Goal: Transaction & Acquisition: Purchase product/service

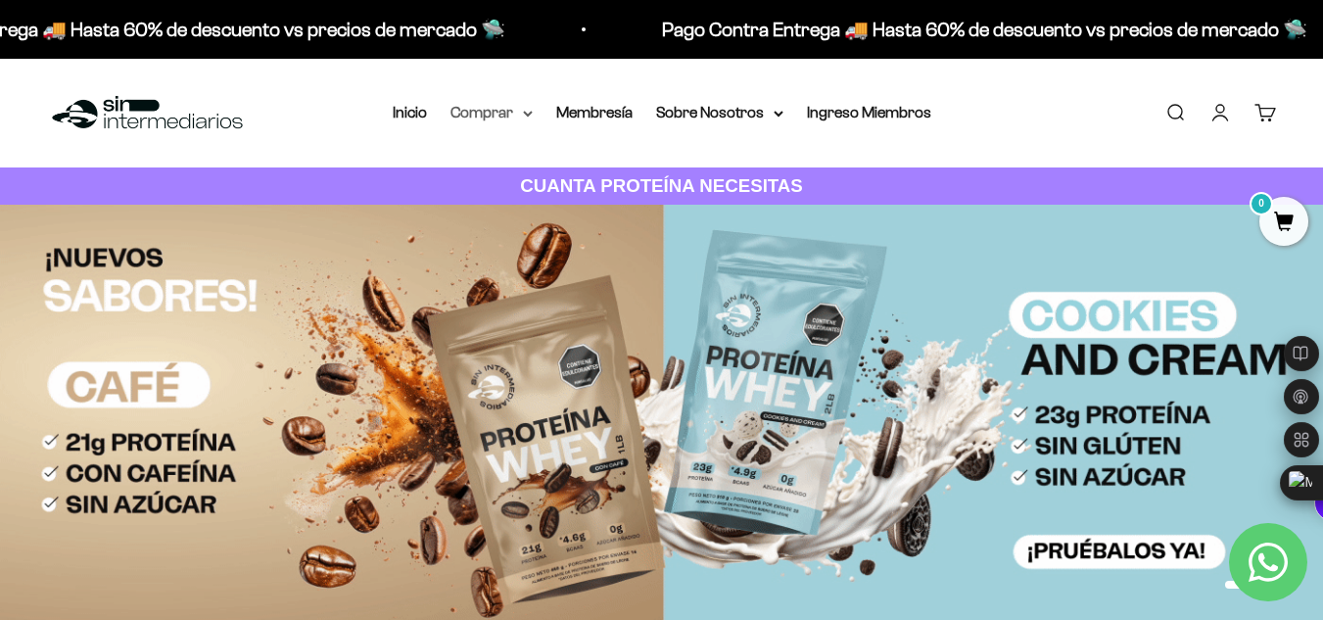
click at [497, 109] on summary "Comprar" at bounding box center [491, 112] width 82 height 25
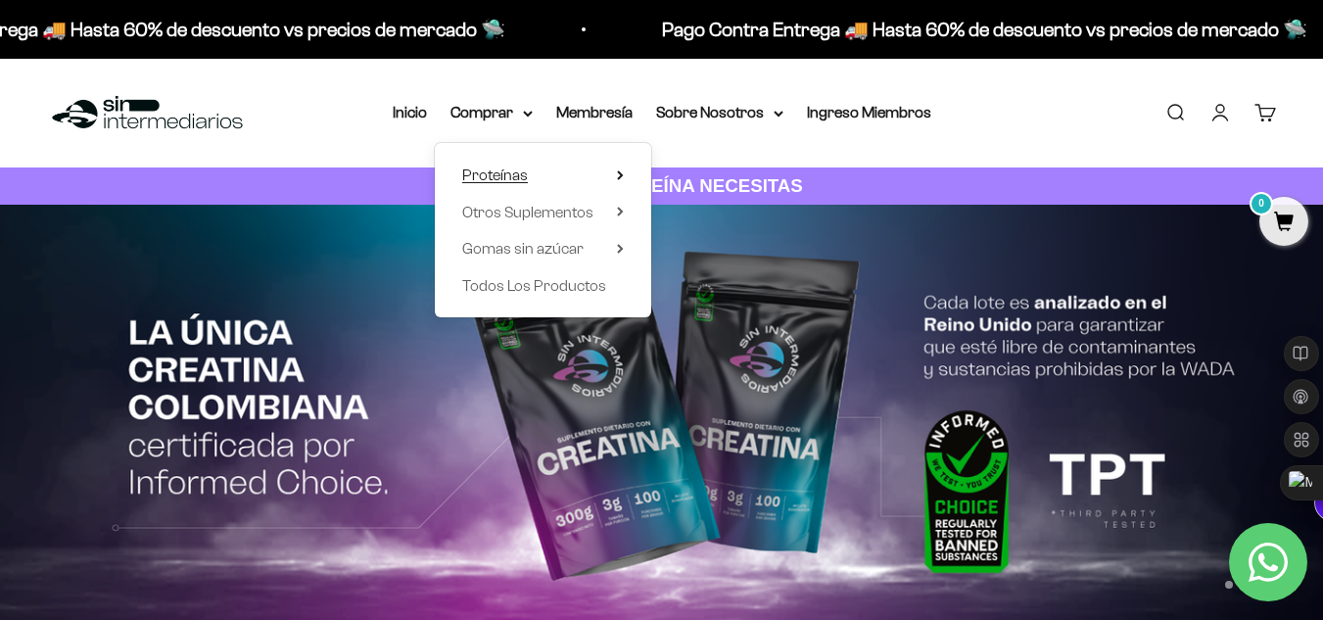
click at [523, 170] on span "Proteínas" at bounding box center [495, 174] width 66 height 17
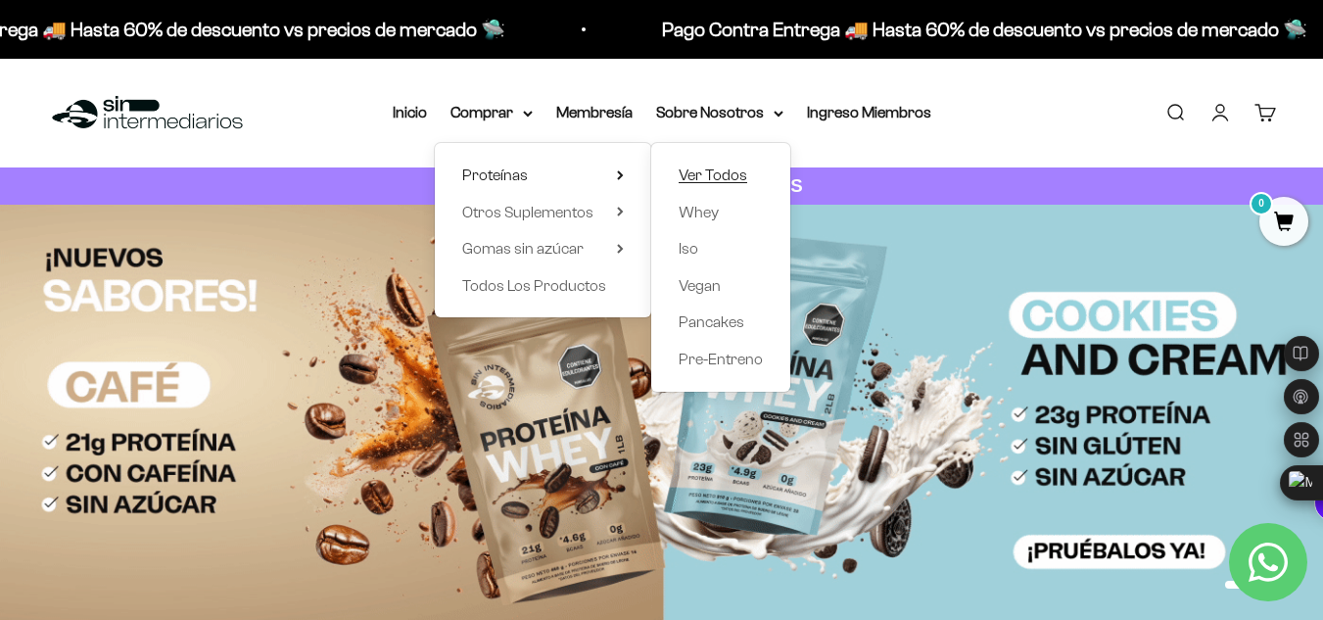
click at [733, 169] on span "Ver Todos" at bounding box center [713, 174] width 69 height 17
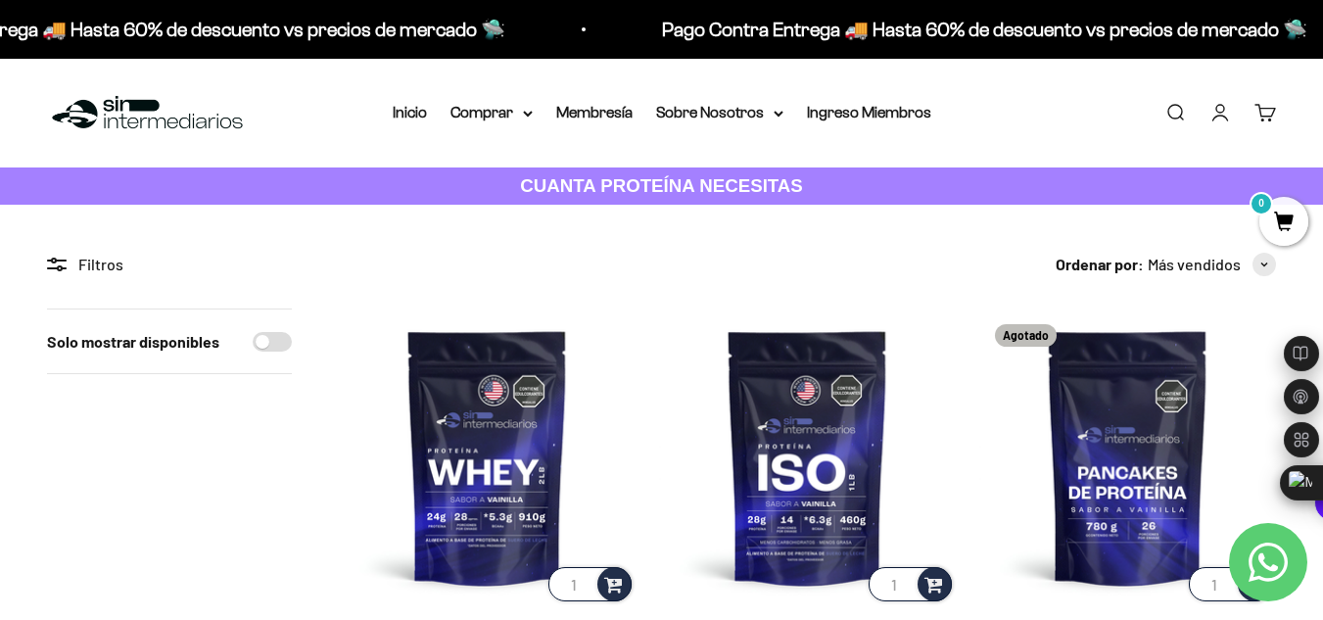
click at [513, 106] on summary "Comprar" at bounding box center [491, 112] width 82 height 25
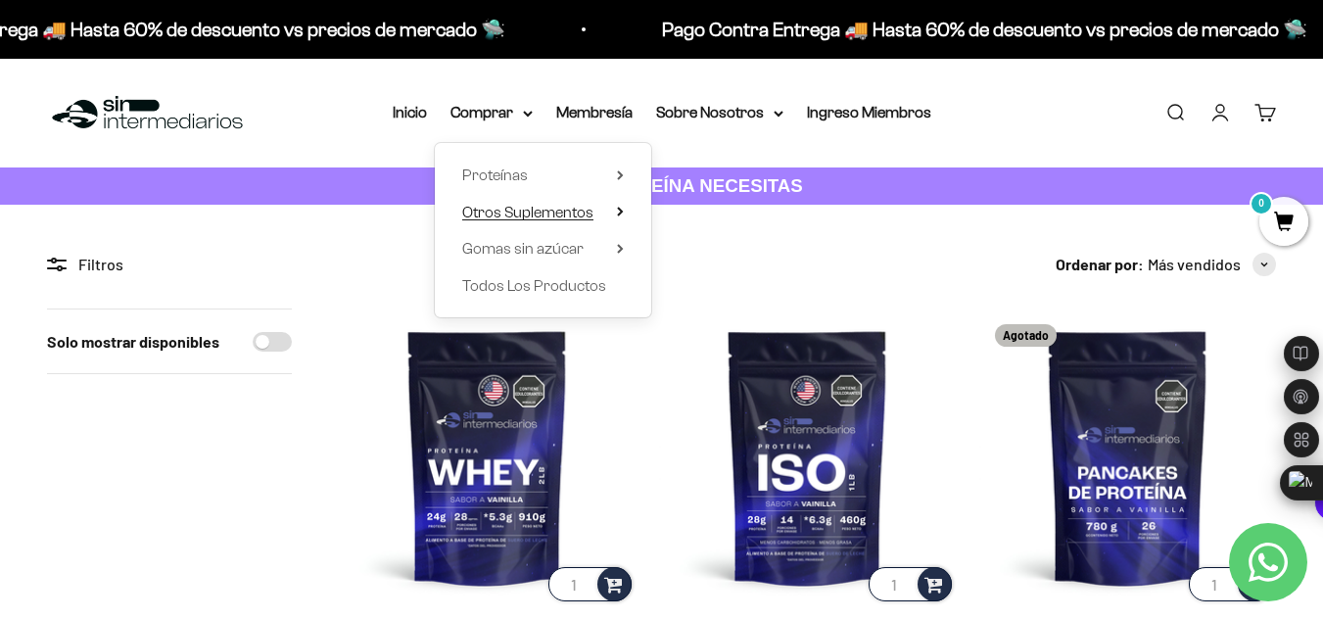
click at [543, 213] on span "Otros Suplementos" at bounding box center [527, 212] width 131 height 17
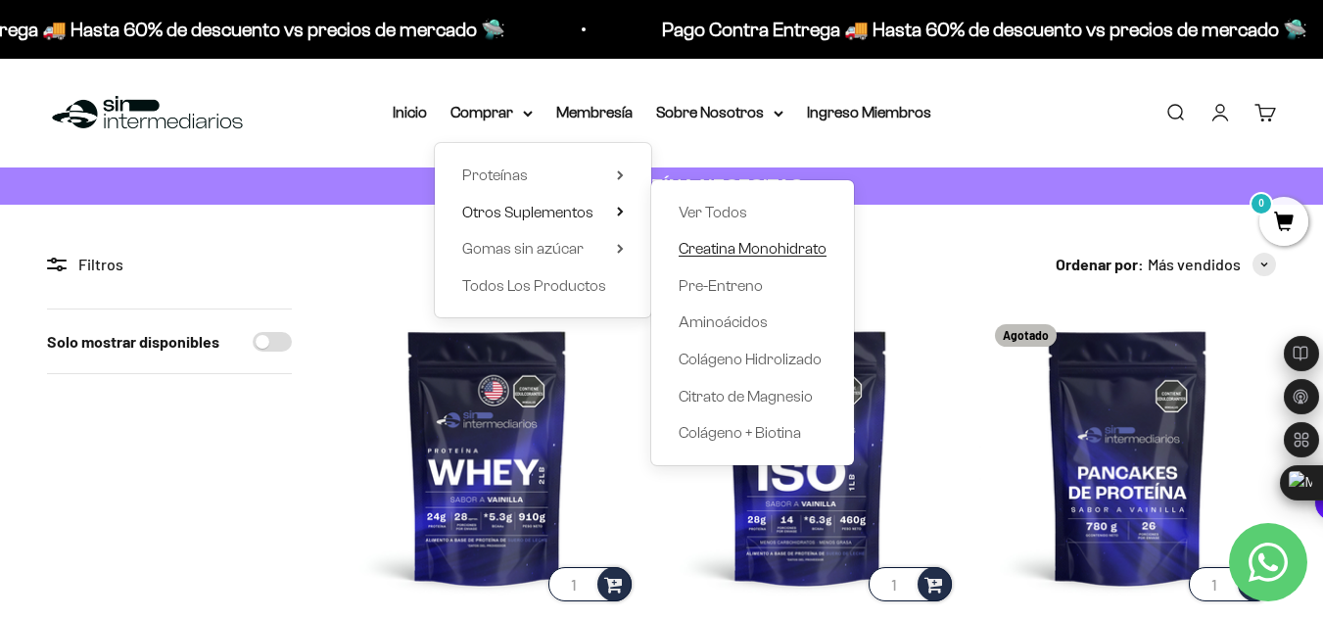
click at [790, 247] on span "Creatina Monohidrato" at bounding box center [753, 248] width 148 height 17
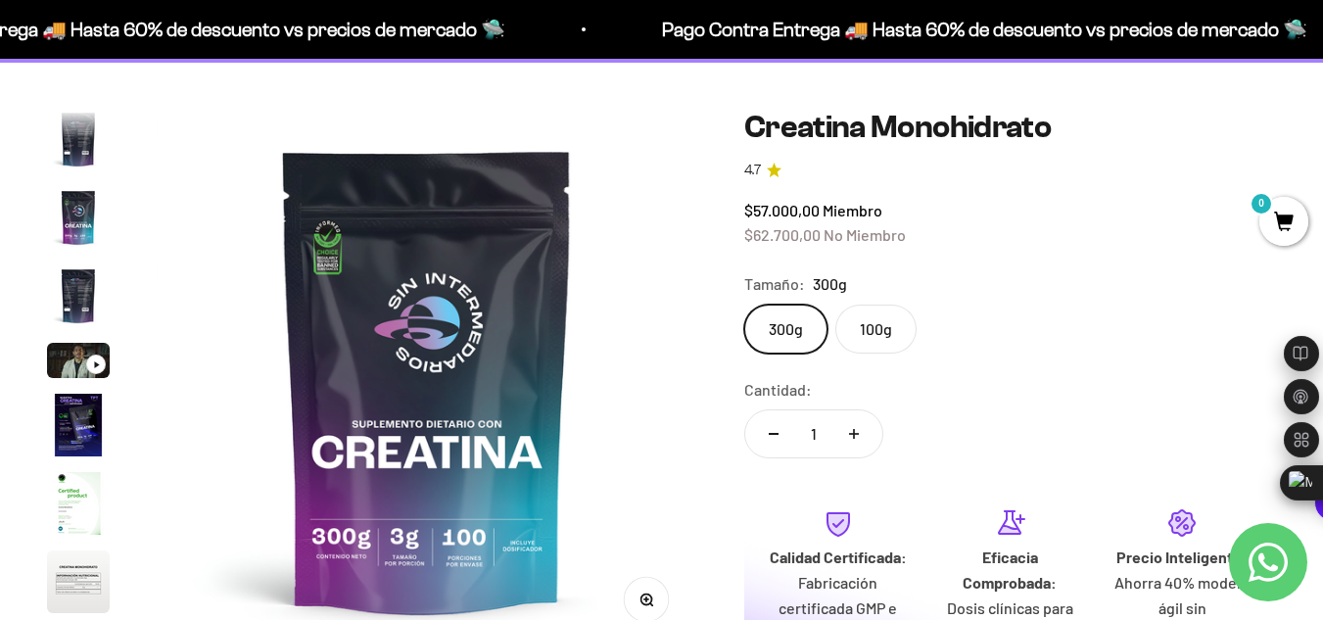
click at [70, 225] on img "Ir al artículo 3" at bounding box center [78, 217] width 63 height 63
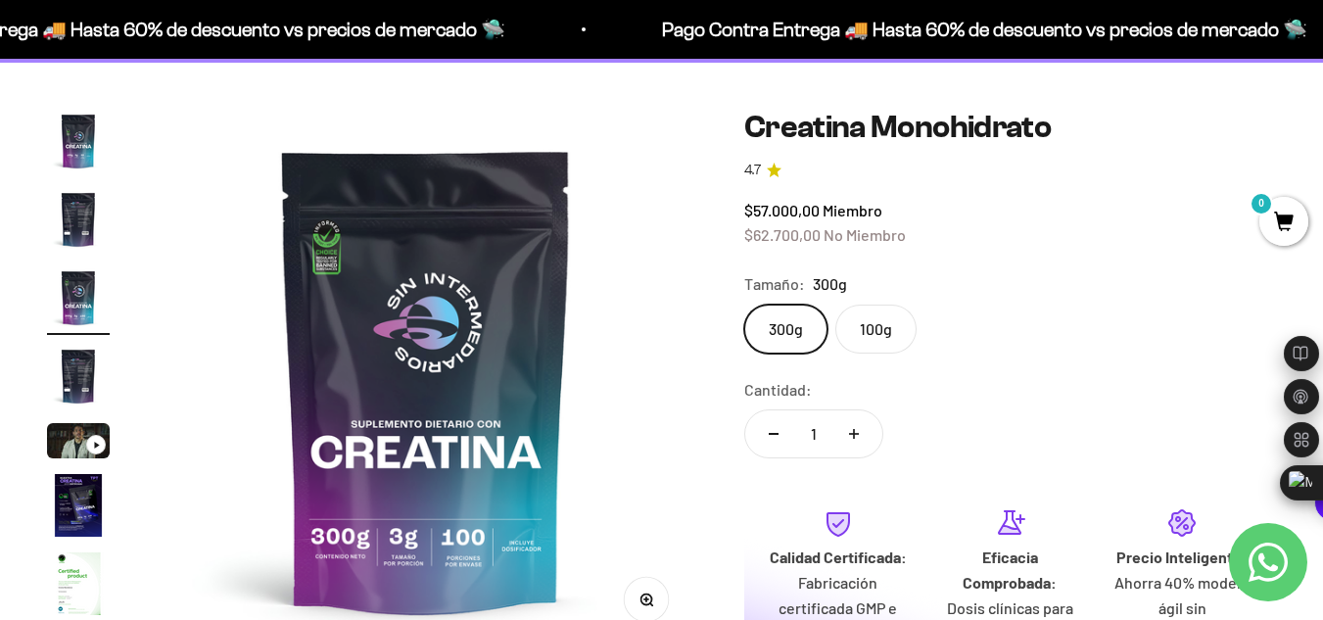
scroll to position [0, 1104]
click at [83, 208] on img "Ir al artículo 2" at bounding box center [78, 219] width 63 height 63
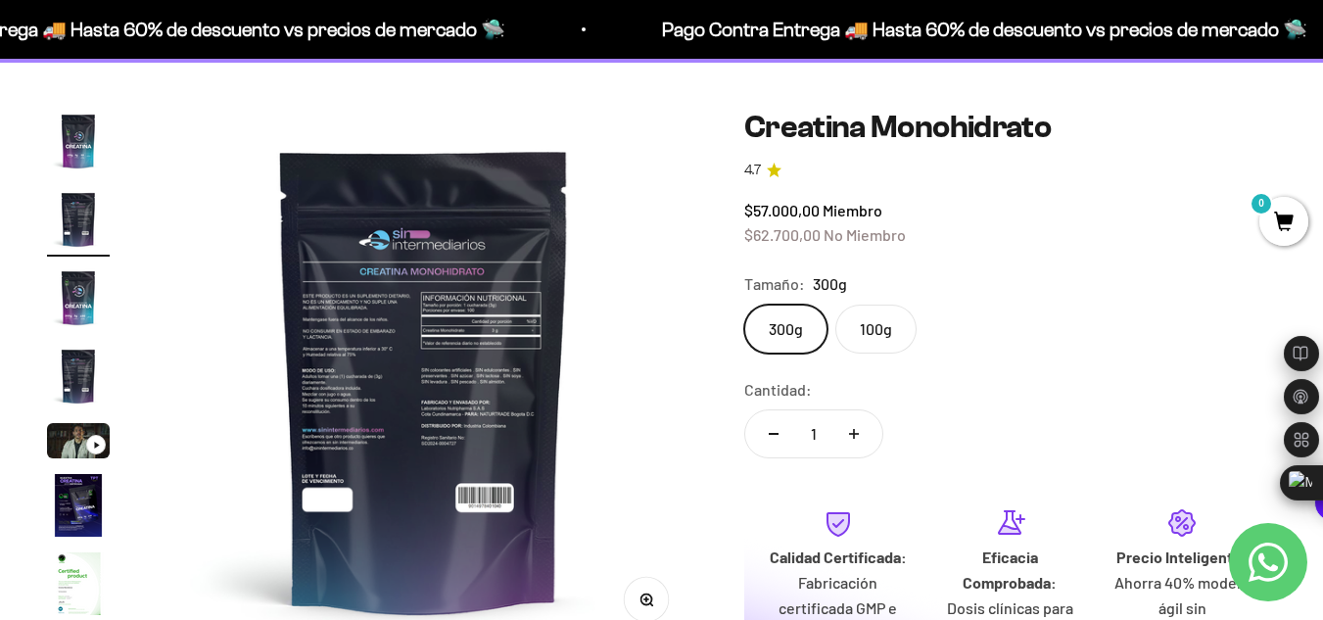
scroll to position [0, 552]
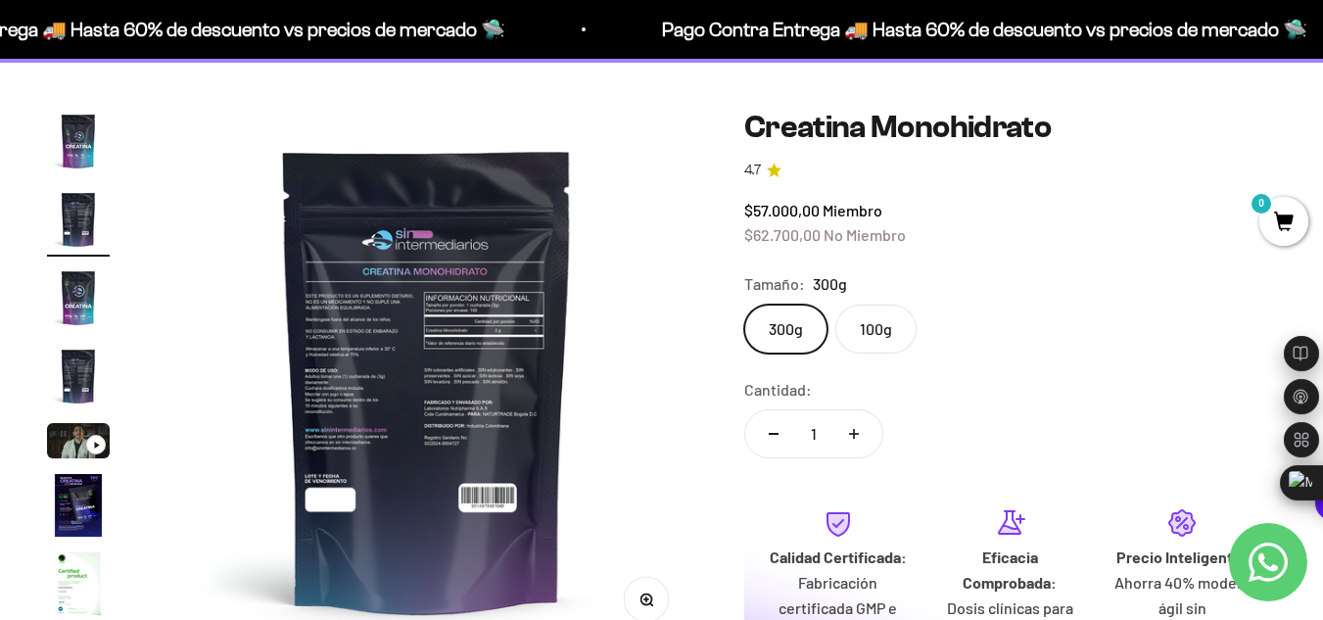
click at [72, 132] on img "Ir al artículo 1" at bounding box center [78, 141] width 63 height 63
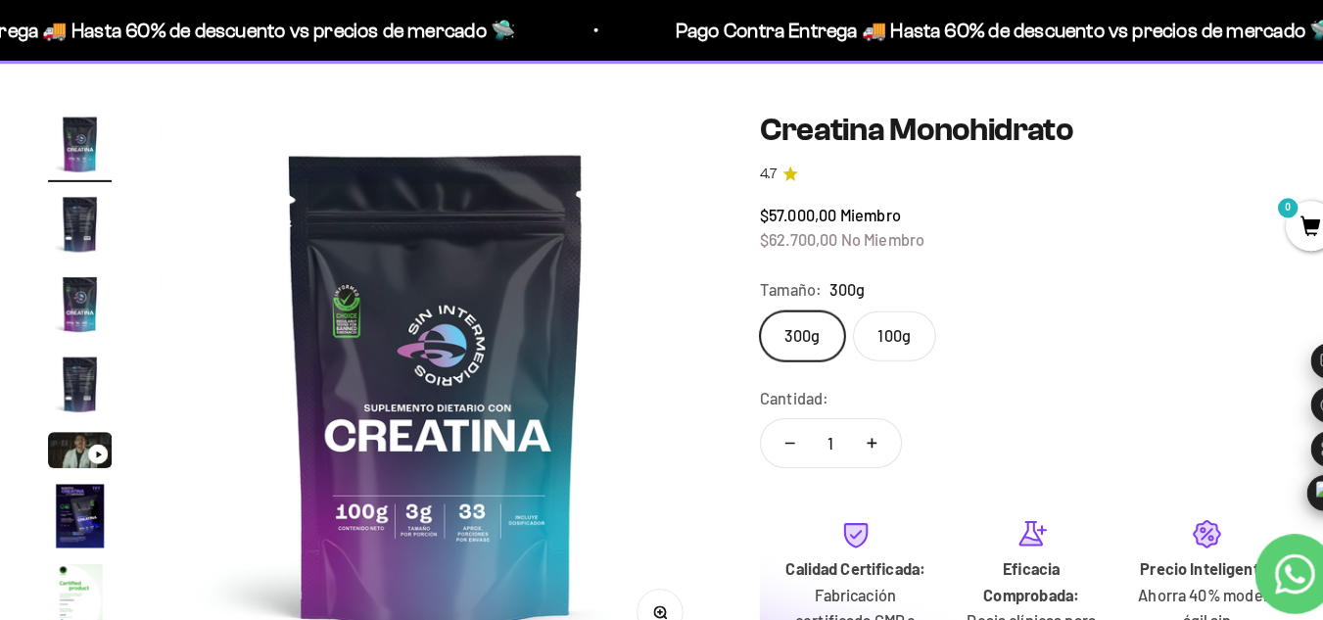
scroll to position [132, 0]
